Goal: Transaction & Acquisition: Purchase product/service

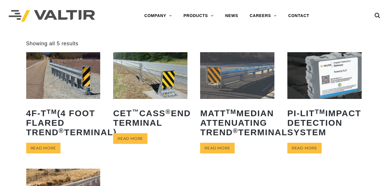
click at [53, 88] on img at bounding box center [63, 75] width 74 height 46
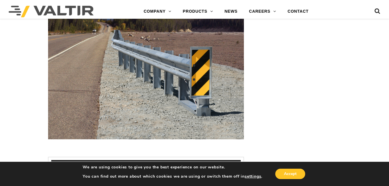
scroll to position [639, 0]
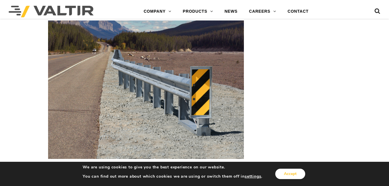
click at [295, 169] on button "Accept" at bounding box center [290, 173] width 30 height 10
